Goal: Obtain resource: Download file/media

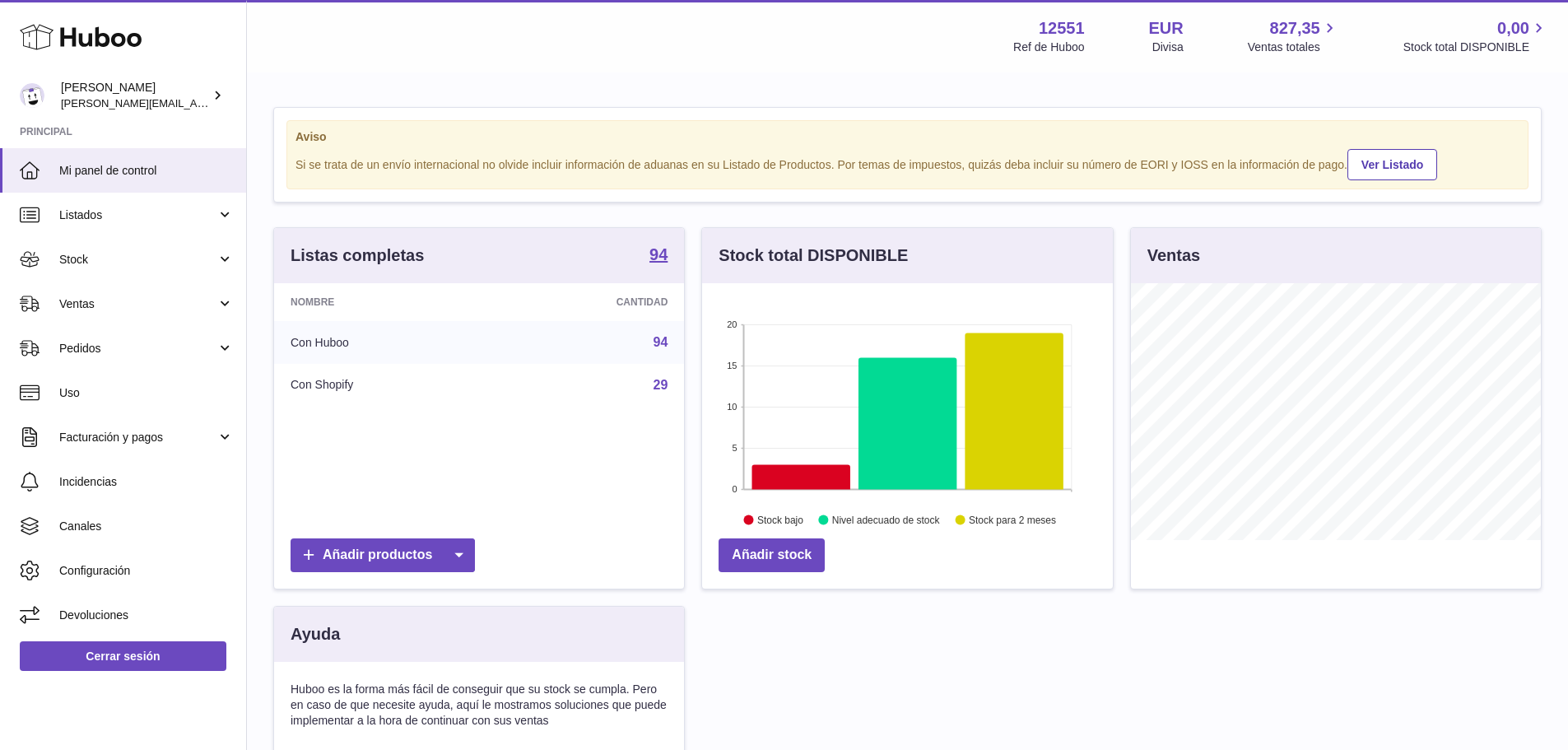
scroll to position [257, 411]
click at [98, 263] on span "Stock" at bounding box center [137, 260] width 157 height 16
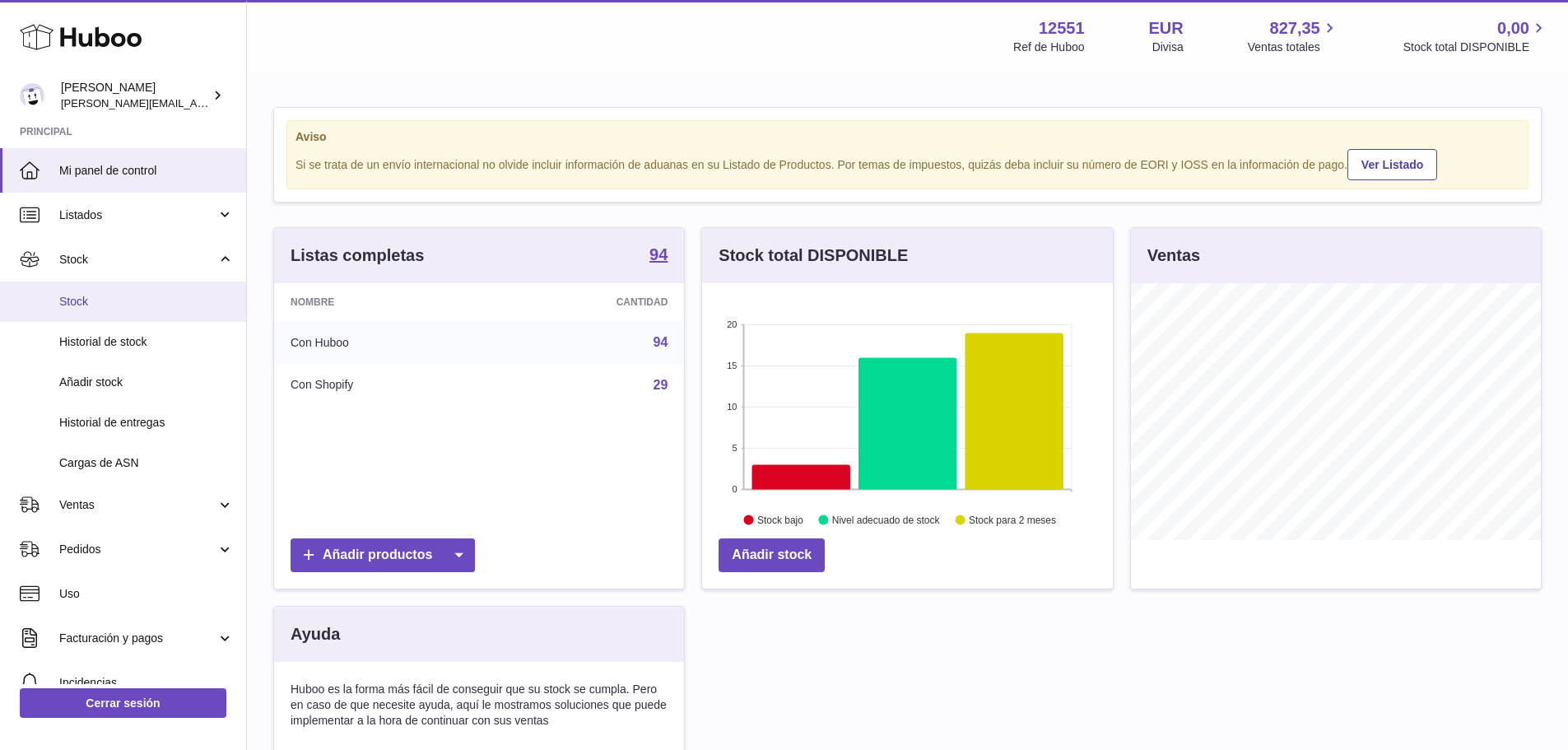
click at [93, 304] on span "Stock" at bounding box center [146, 302] width 175 height 16
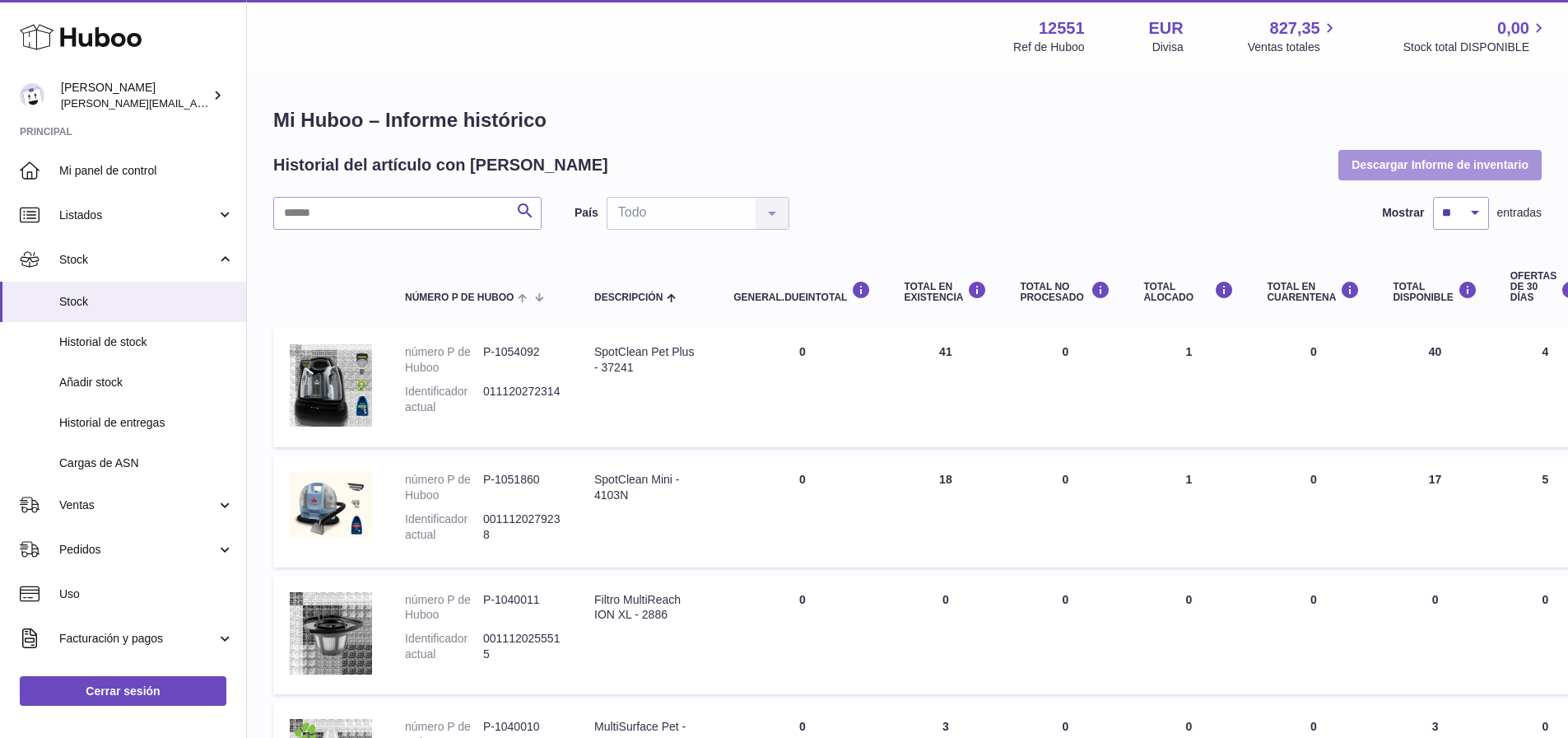
click at [1457, 155] on button "Descargar Informe de inventario" at bounding box center [1440, 164] width 204 height 30
